Goal: Task Accomplishment & Management: Use online tool/utility

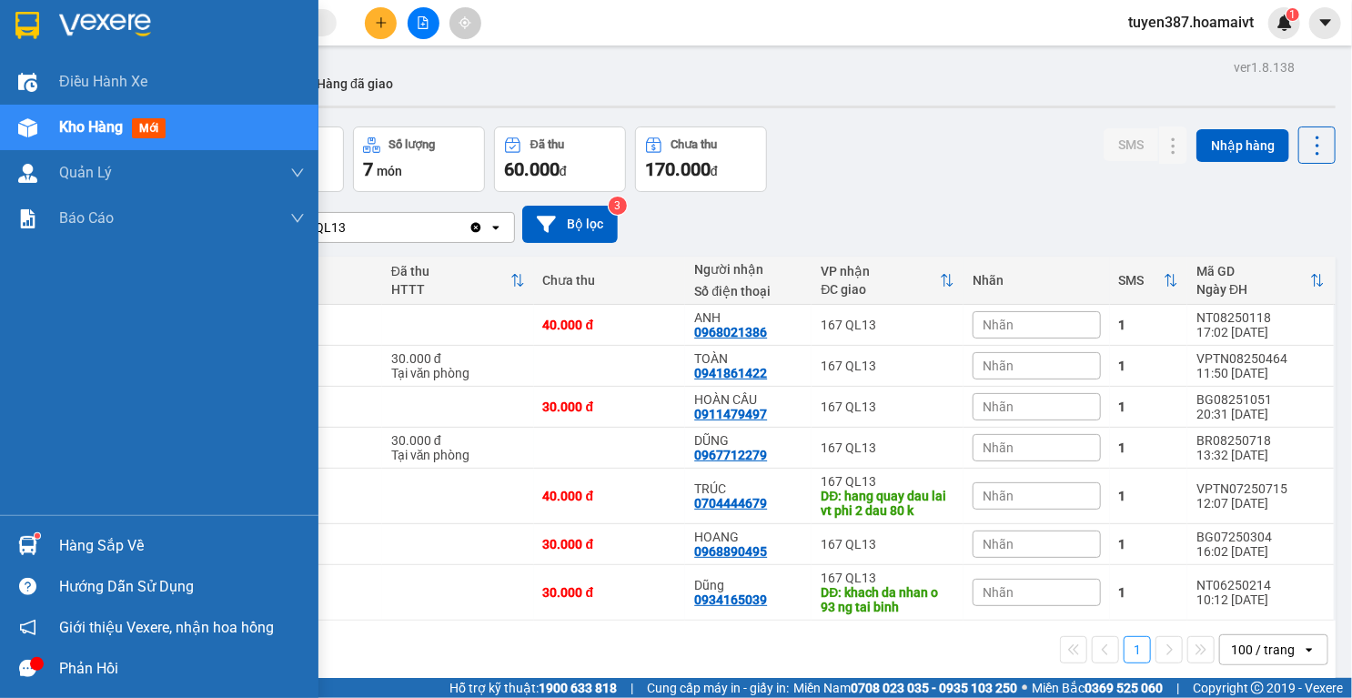
click at [34, 542] on img at bounding box center [27, 545] width 19 height 19
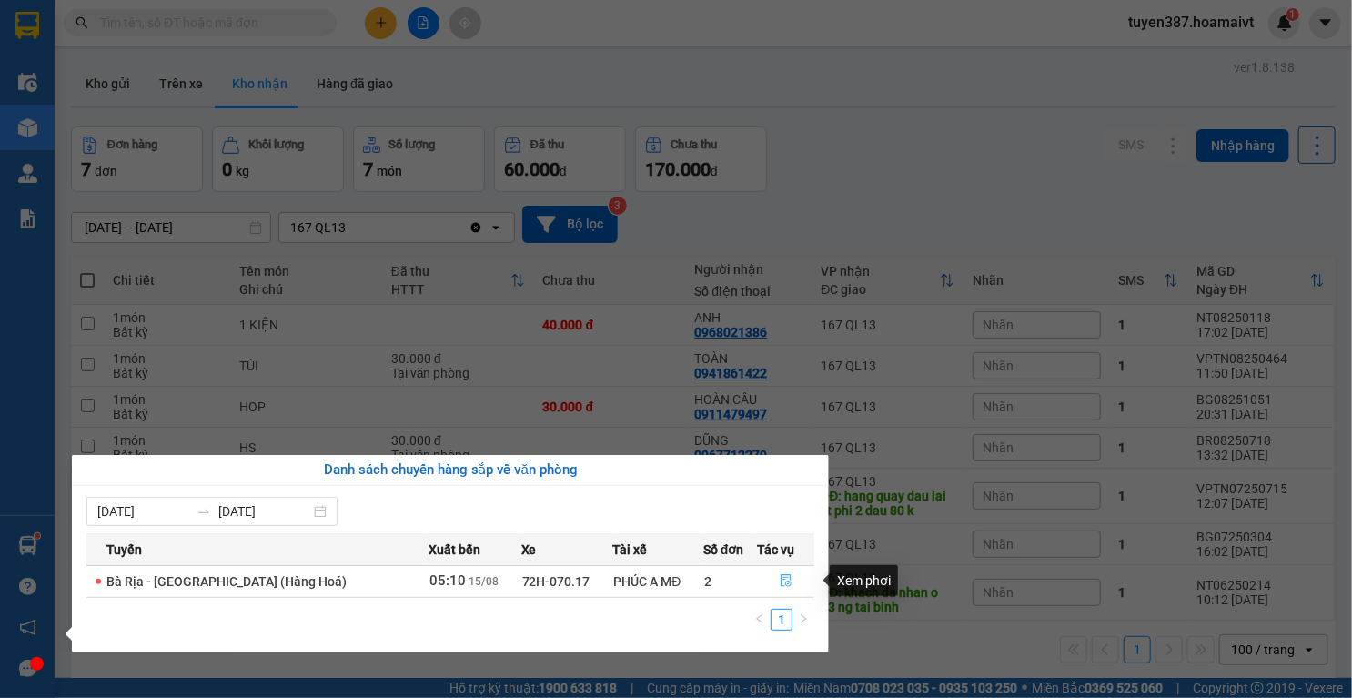
click at [785, 575] on icon "file-done" at bounding box center [786, 581] width 11 height 13
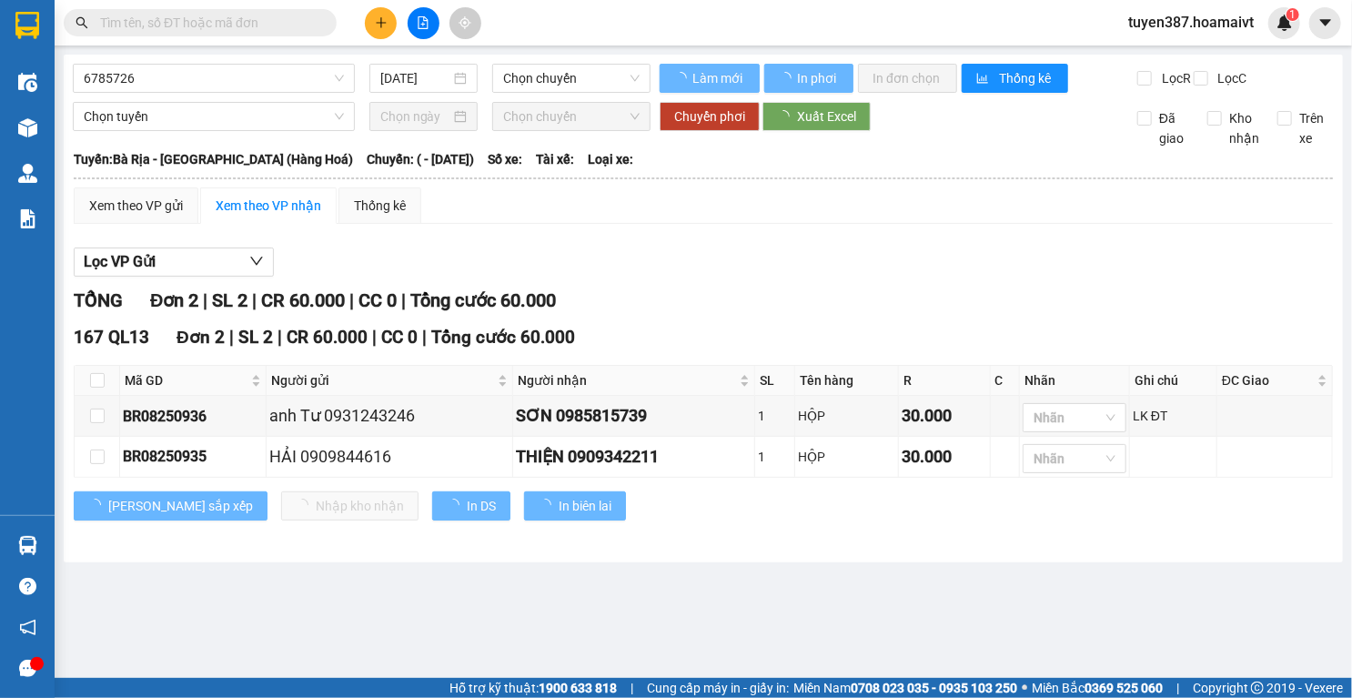
type input "[DATE]"
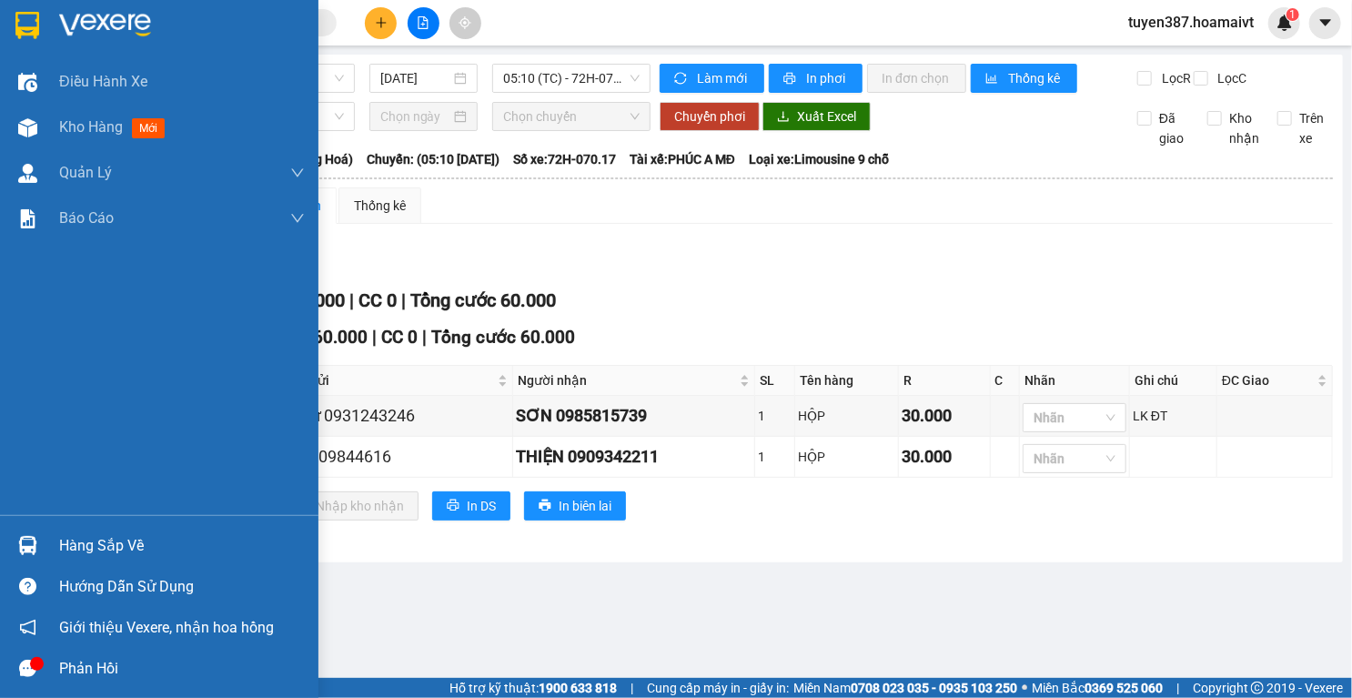
click at [24, 539] on img at bounding box center [27, 545] width 19 height 19
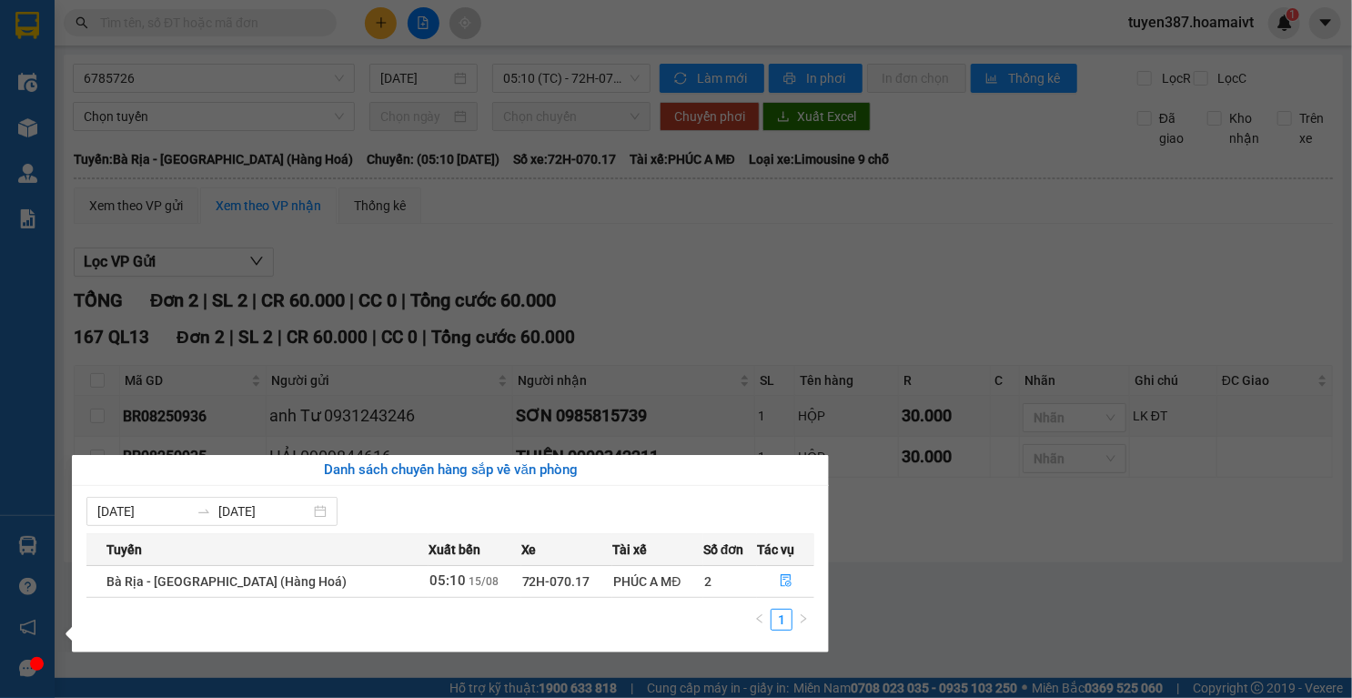
click at [964, 553] on section "Kết quả tìm kiếm ( 0 ) Bộ lọc No Data tuyen387.hoamaivt 1 Điều hành xe Kho hàng…" at bounding box center [676, 349] width 1352 height 698
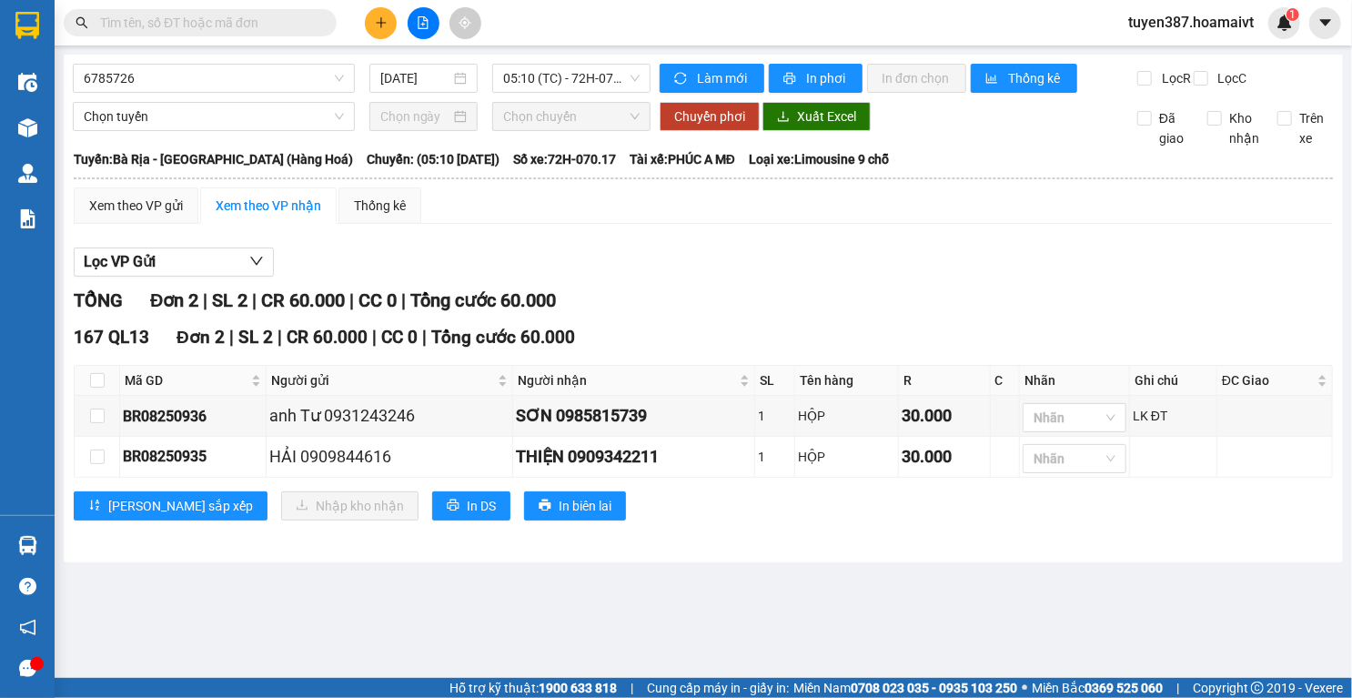
click at [844, 256] on div "Lọc VP Gửi TỔNG Đơn 2 | SL 2 | CR 60.000 | CC 0 | Tổng cước 60.000 167 QL13 Đơ…" at bounding box center [703, 390] width 1259 height 305
click at [103, 388] on input "checkbox" at bounding box center [97, 380] width 15 height 15
checkbox input "true"
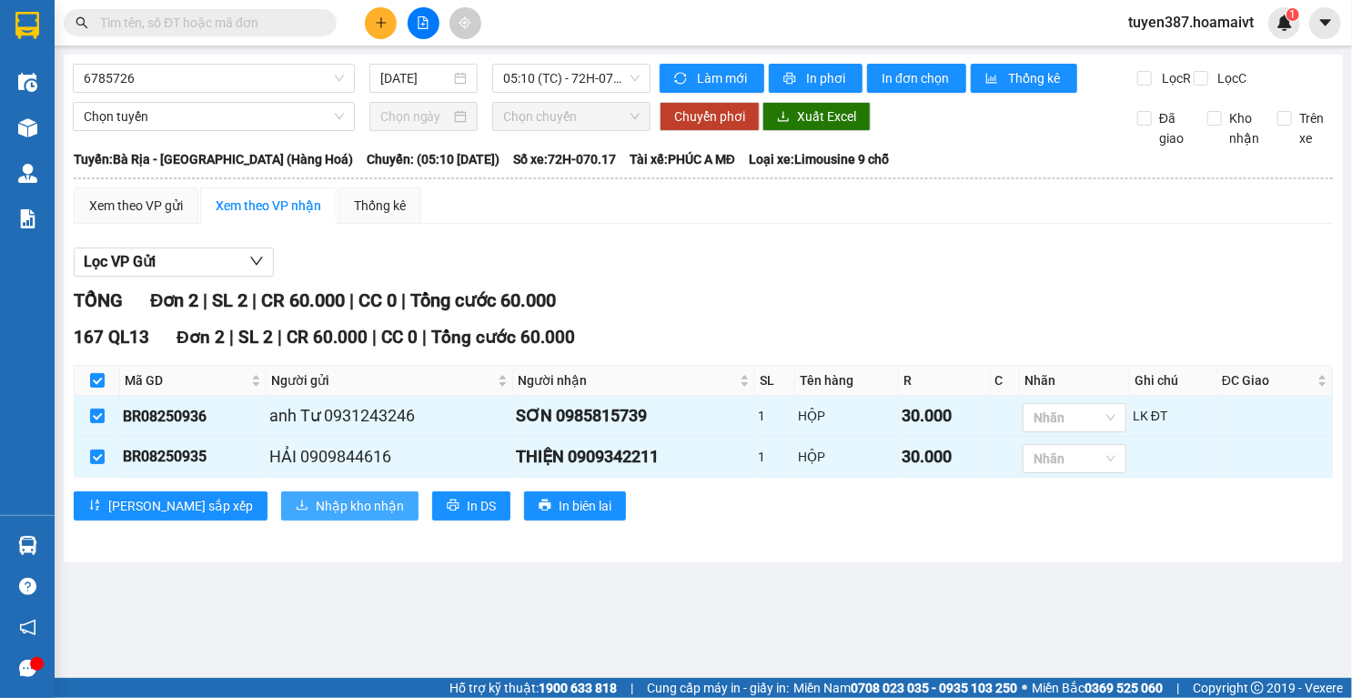
click at [316, 516] on span "Nhập kho nhận" at bounding box center [360, 506] width 88 height 20
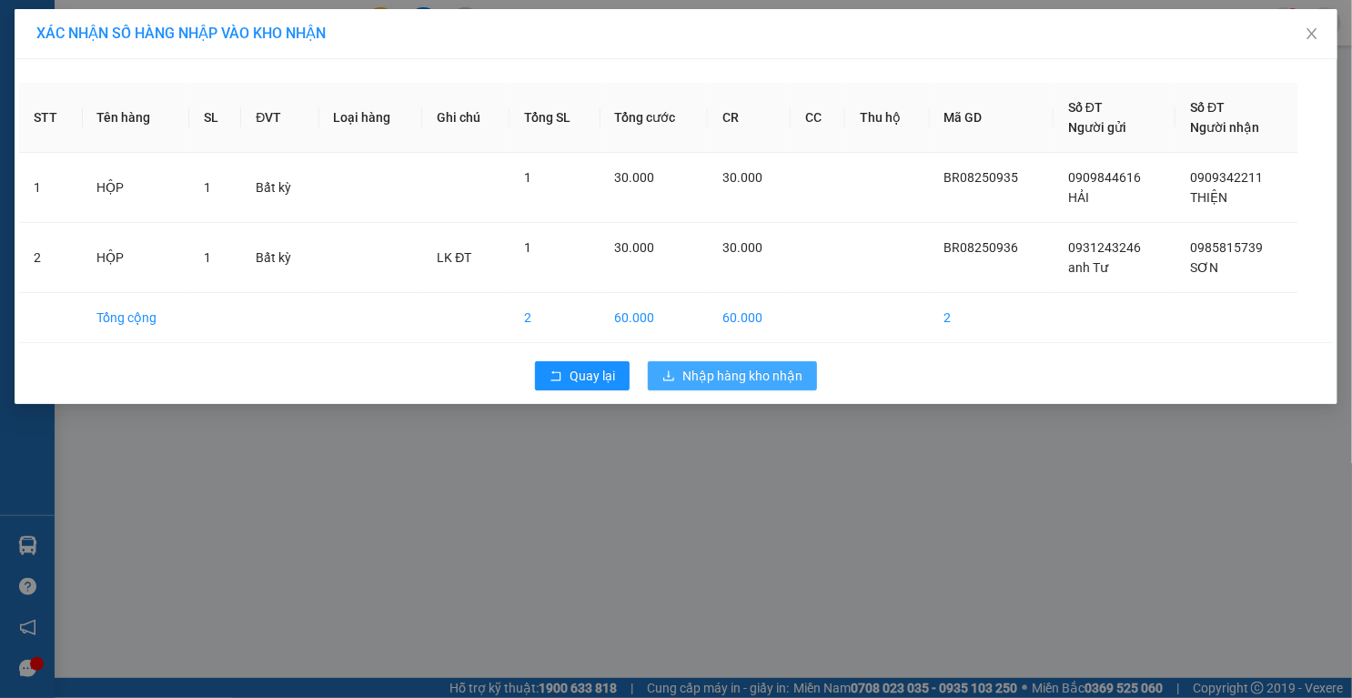
click at [738, 368] on span "Nhập hàng kho nhận" at bounding box center [742, 376] width 120 height 20
